Goal: Task Accomplishment & Management: Use online tool/utility

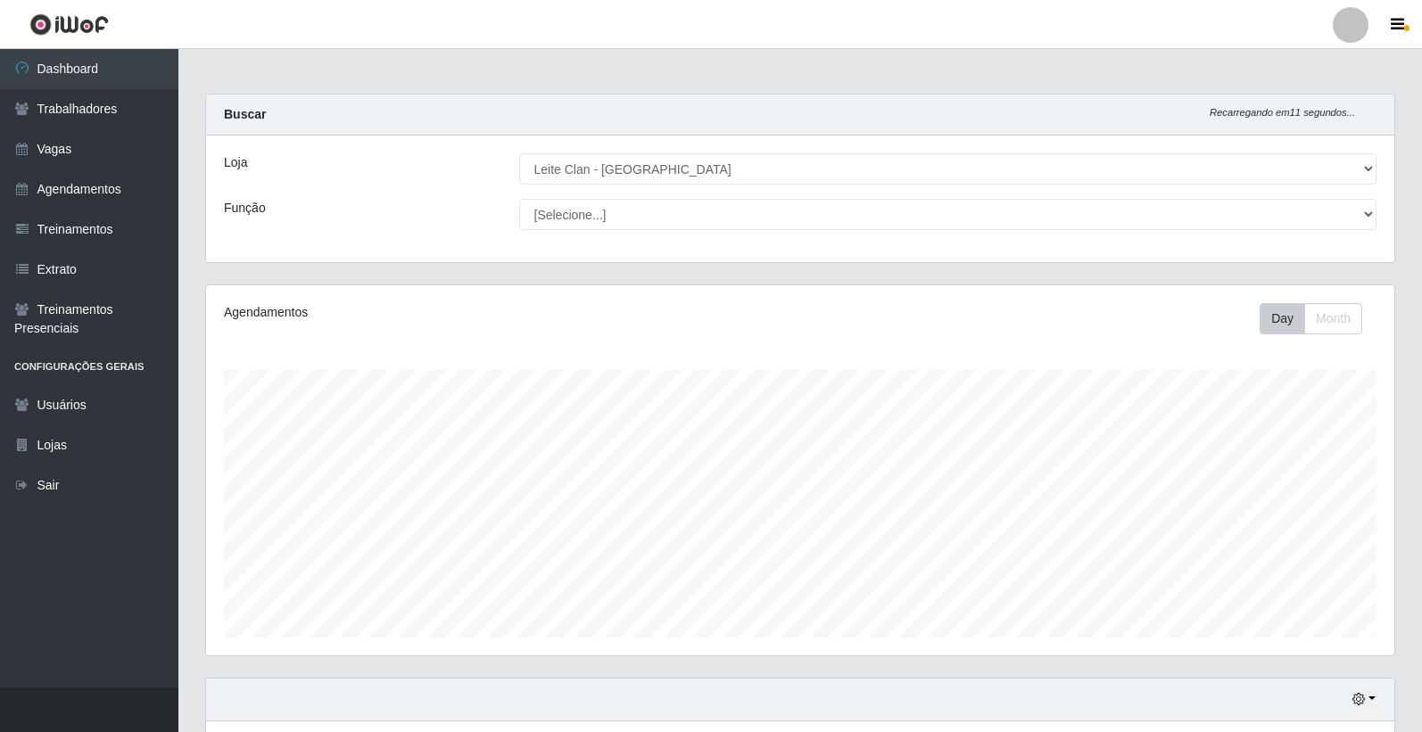
select select "452"
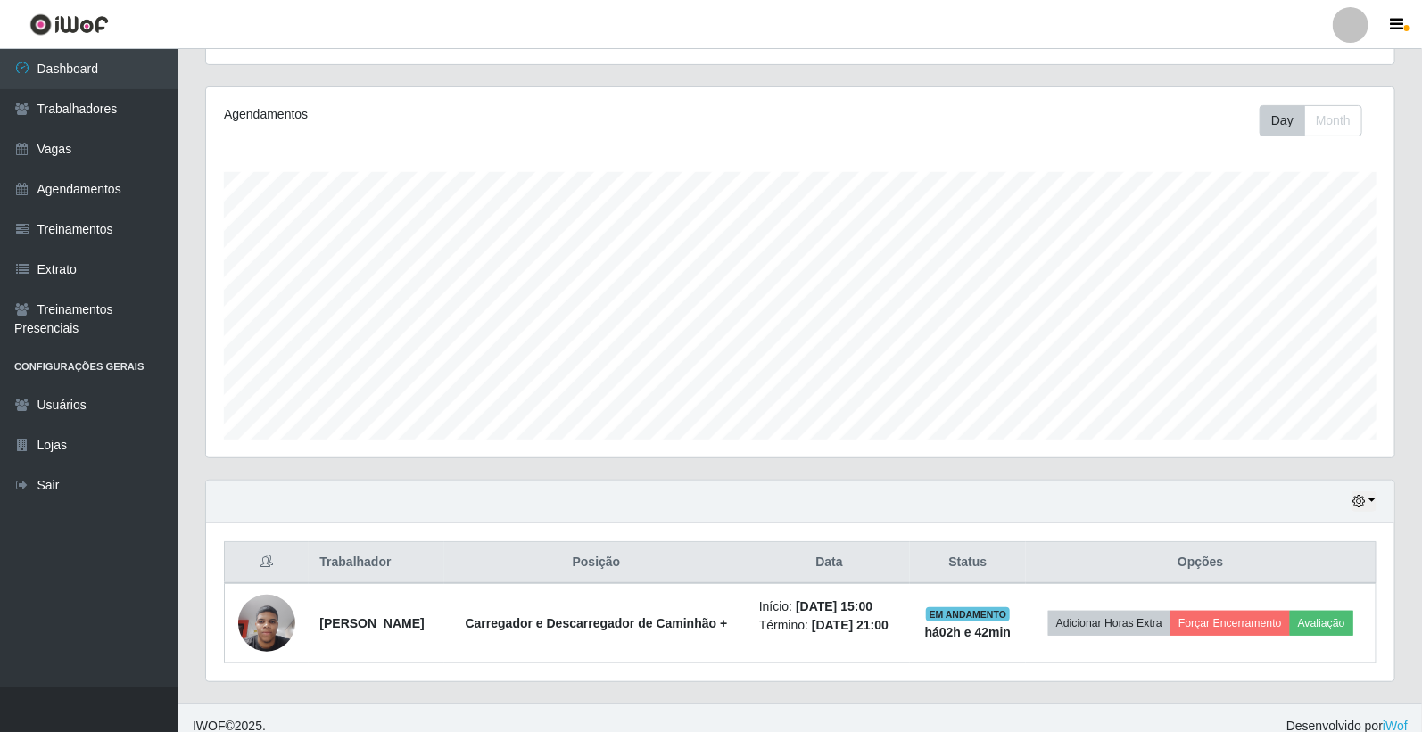
scroll to position [369, 1188]
